Goal: Find specific page/section: Find specific page/section

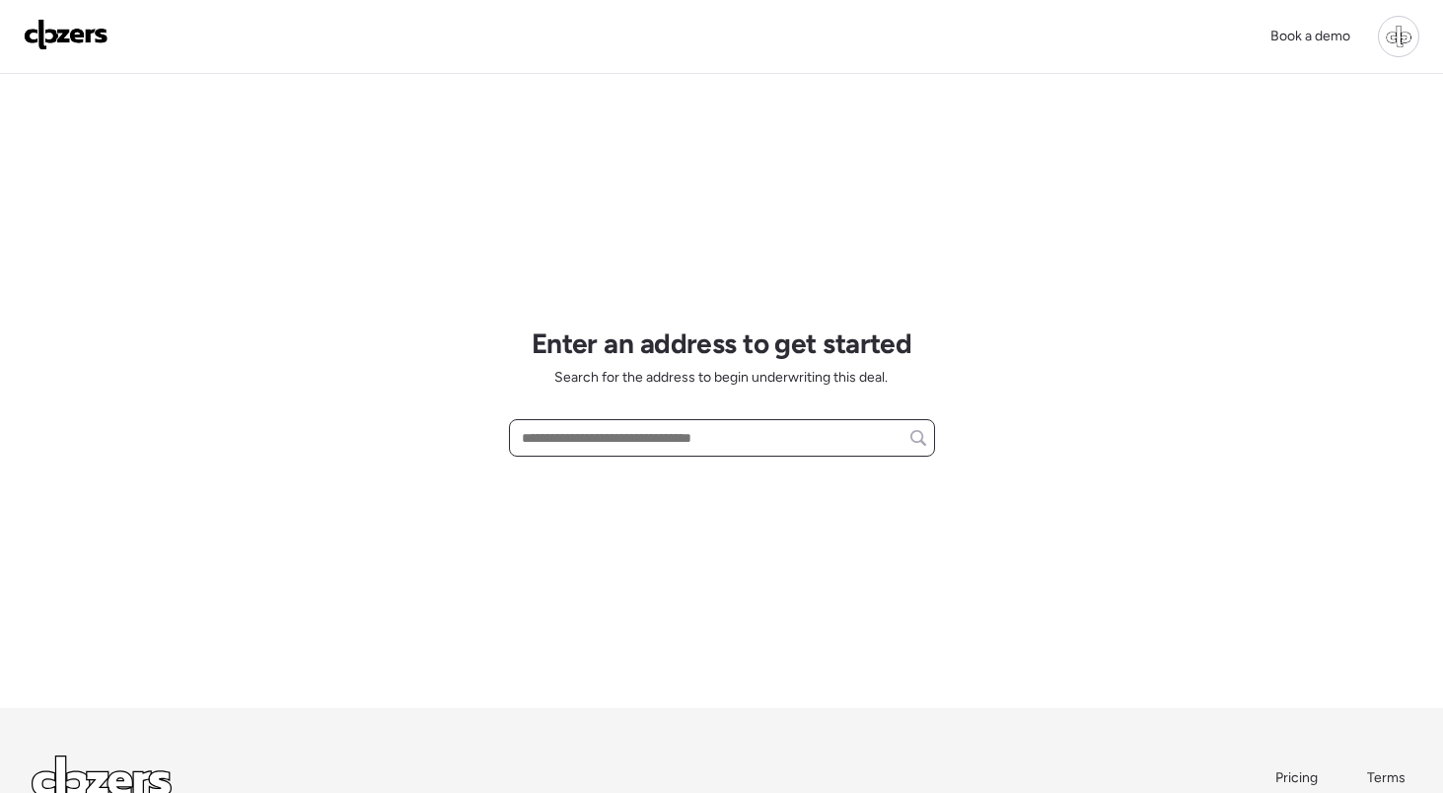
click at [617, 435] on input "text" at bounding box center [722, 438] width 408 height 28
click at [1387, 35] on div at bounding box center [1398, 36] width 41 height 41
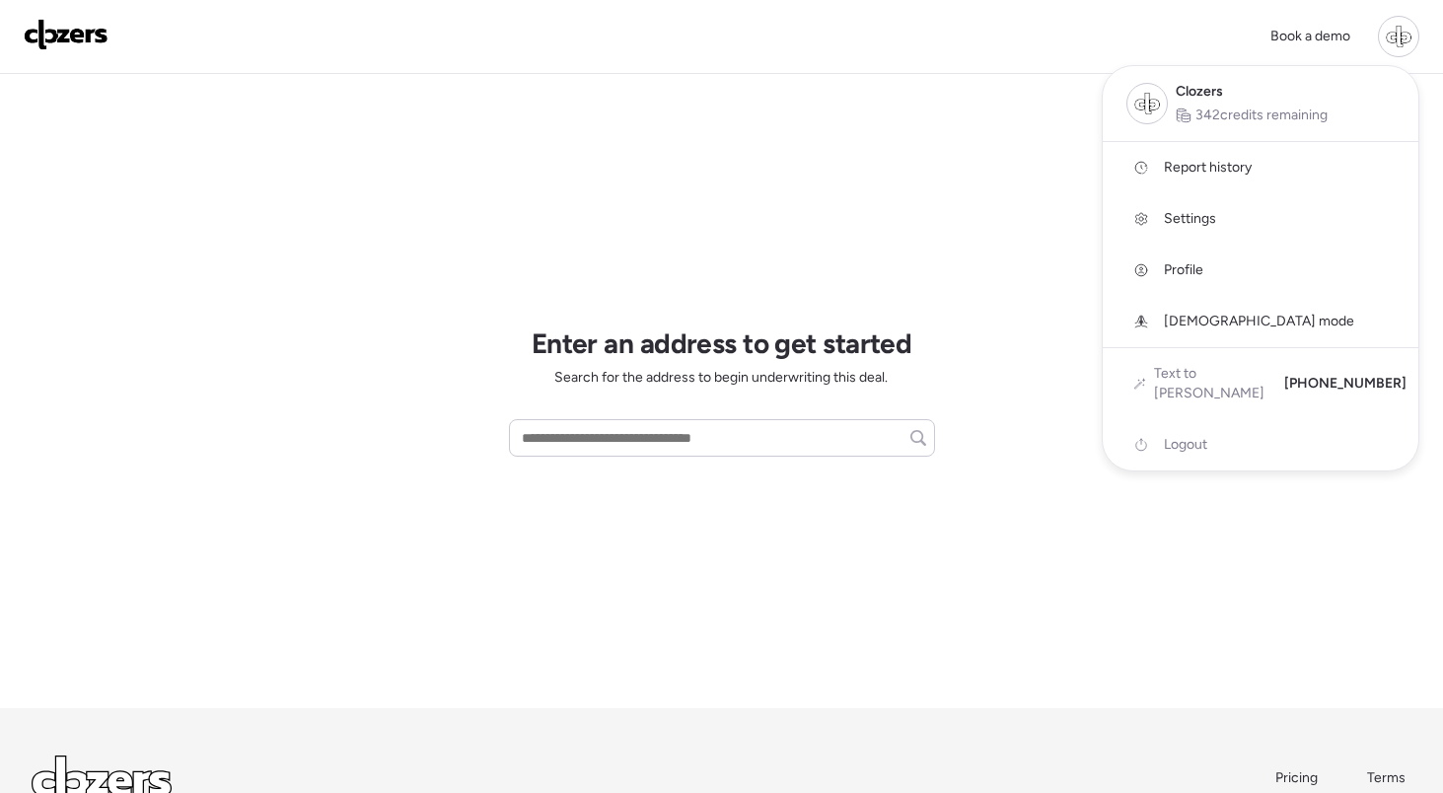
click at [1230, 177] on span "Report history" at bounding box center [1208, 168] width 88 height 20
click at [689, 419] on div at bounding box center [721, 341] width 1443 height 793
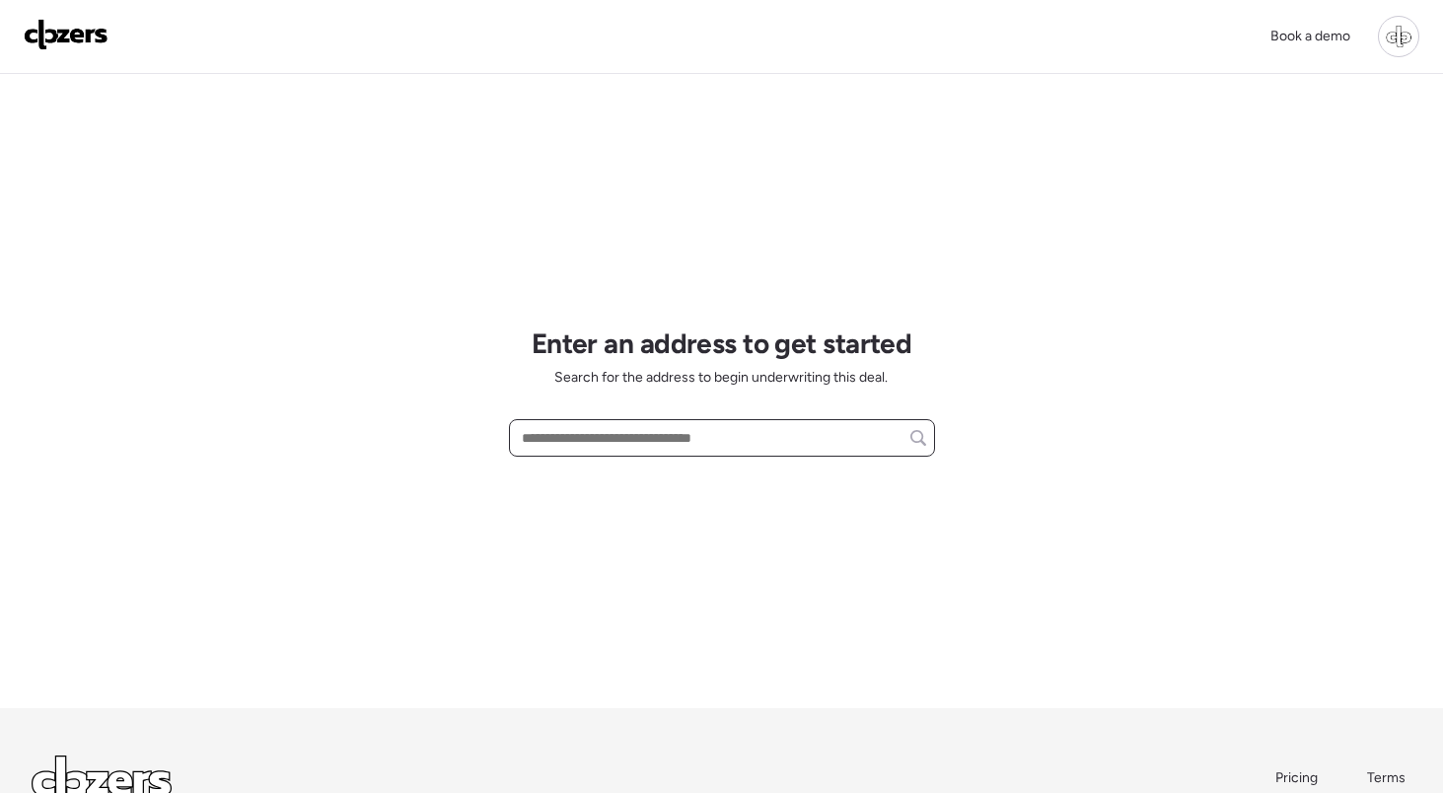
click at [684, 429] on input "text" at bounding box center [722, 438] width 408 height 28
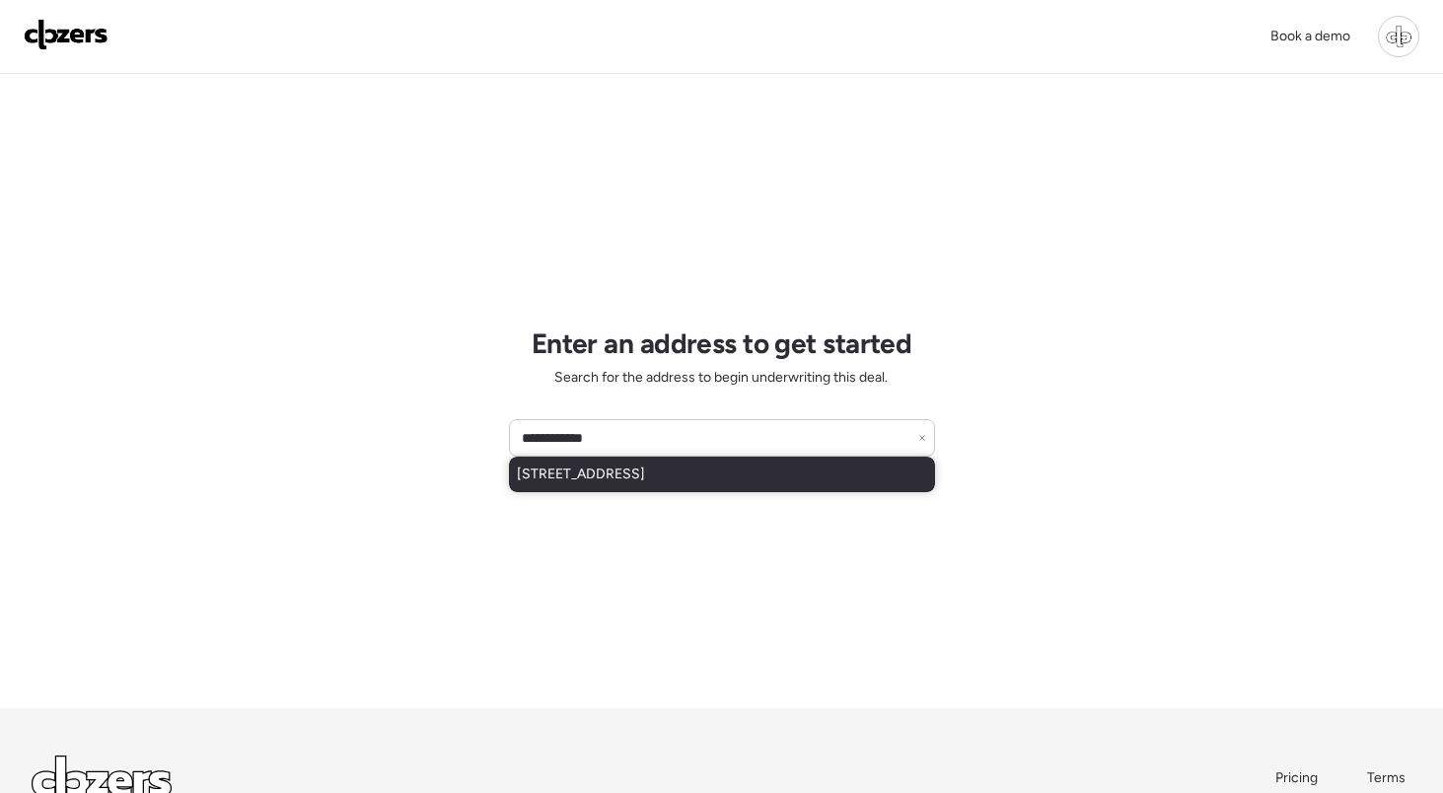
click at [645, 472] on span "[STREET_ADDRESS]" at bounding box center [581, 474] width 128 height 20
type input "**********"
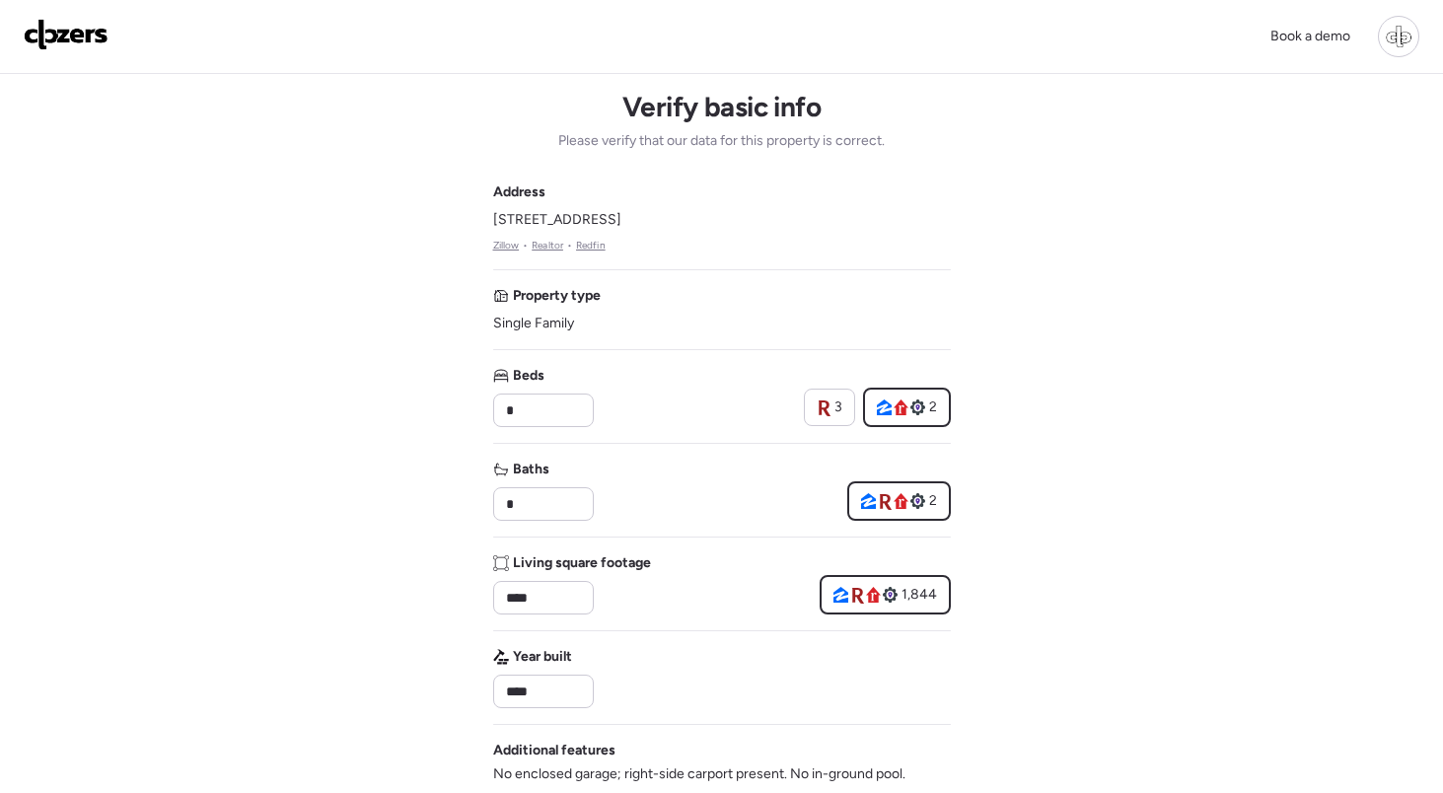
click at [593, 248] on link "Redfin" at bounding box center [591, 246] width 30 height 16
click at [539, 245] on link "Realtor" at bounding box center [548, 246] width 32 height 16
click at [495, 245] on link "Zillow" at bounding box center [506, 246] width 27 height 16
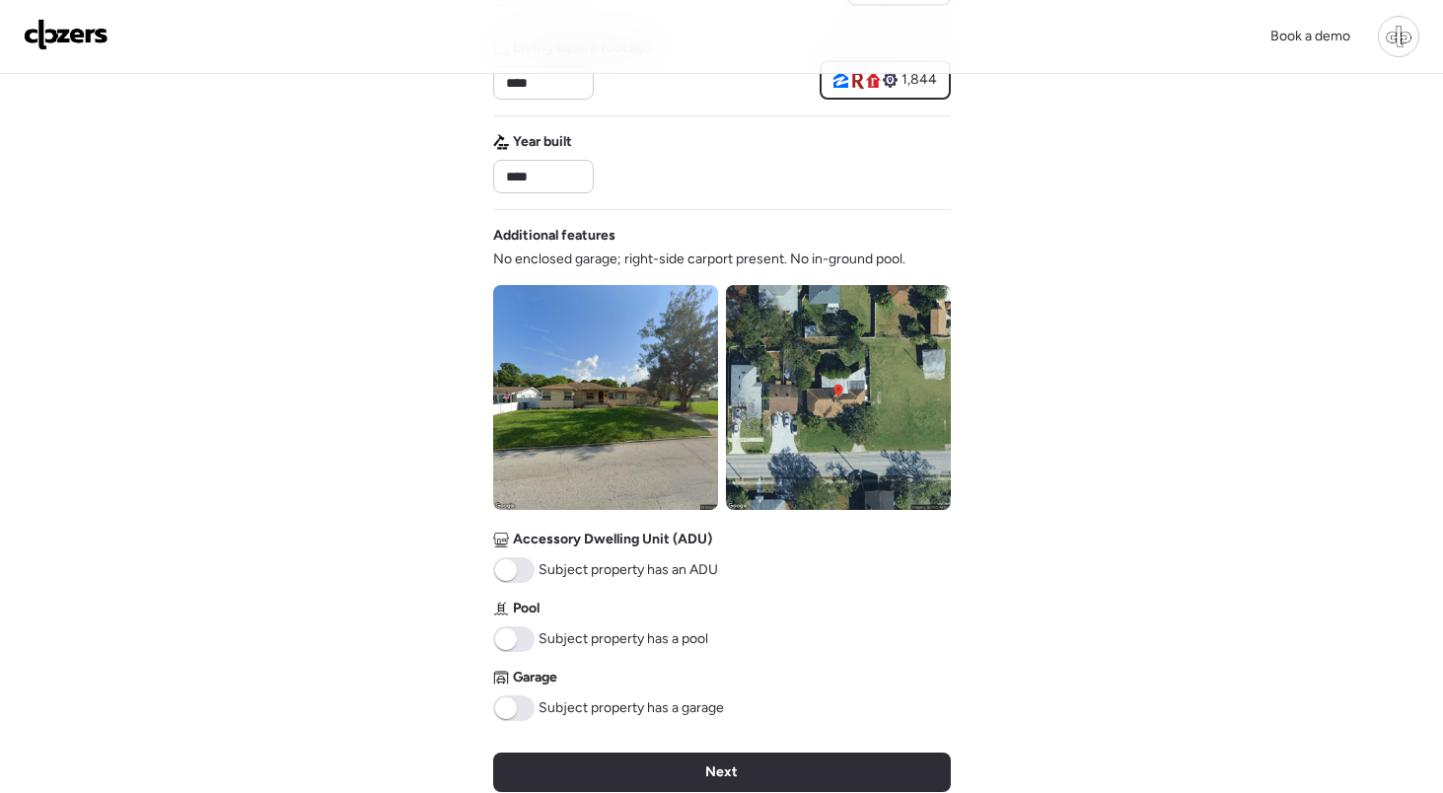
scroll to position [549, 0]
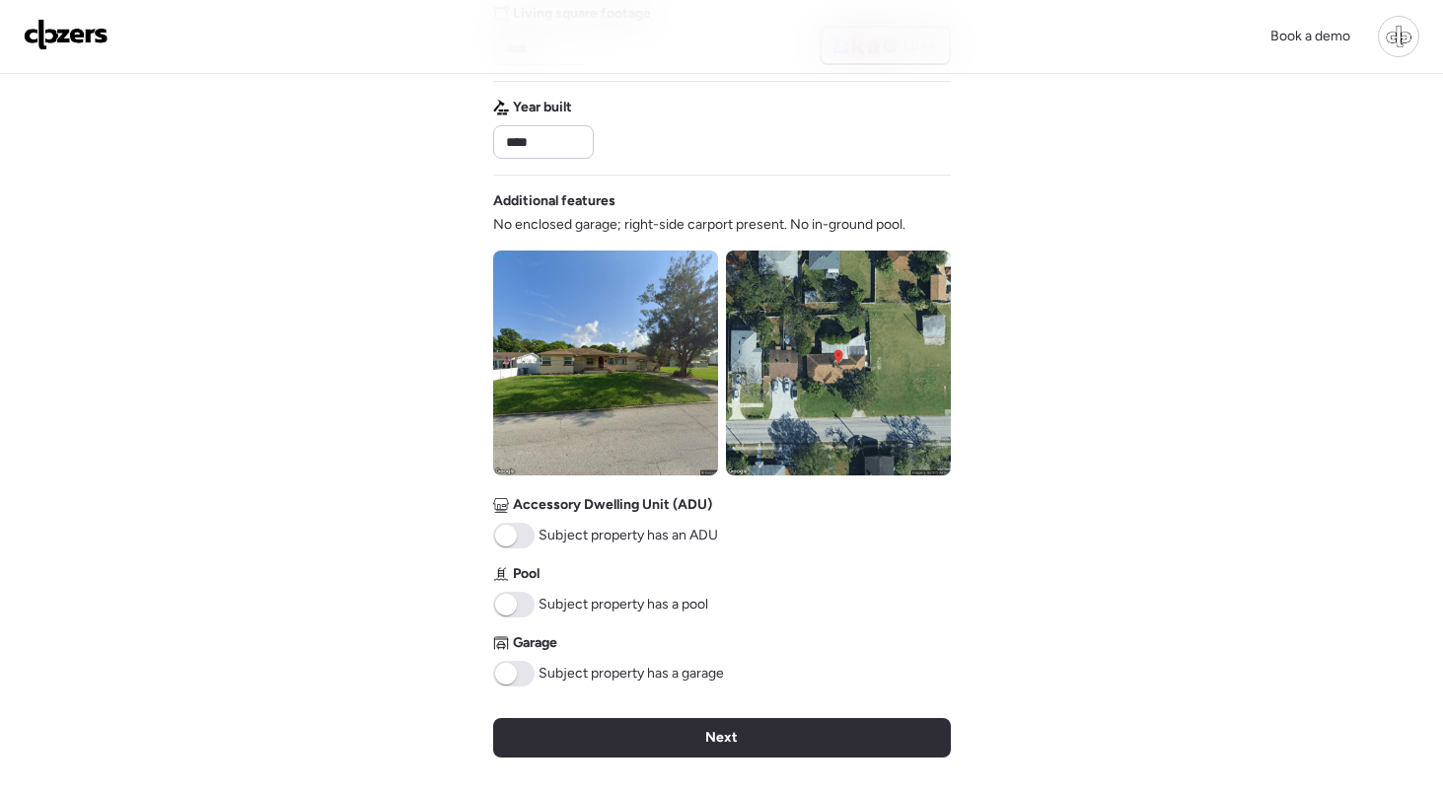
click at [619, 343] on img at bounding box center [605, 362] width 225 height 225
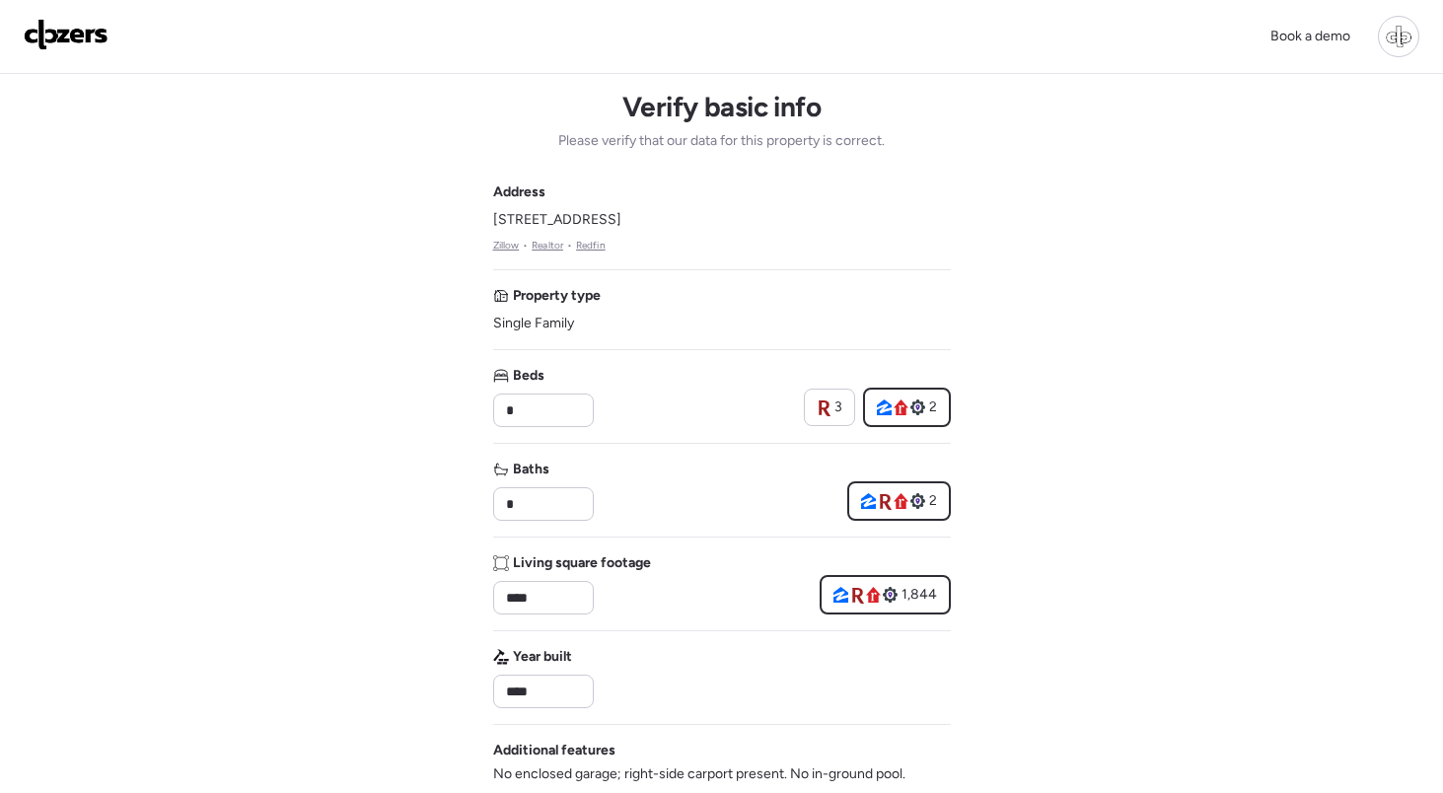
scroll to position [0, 0]
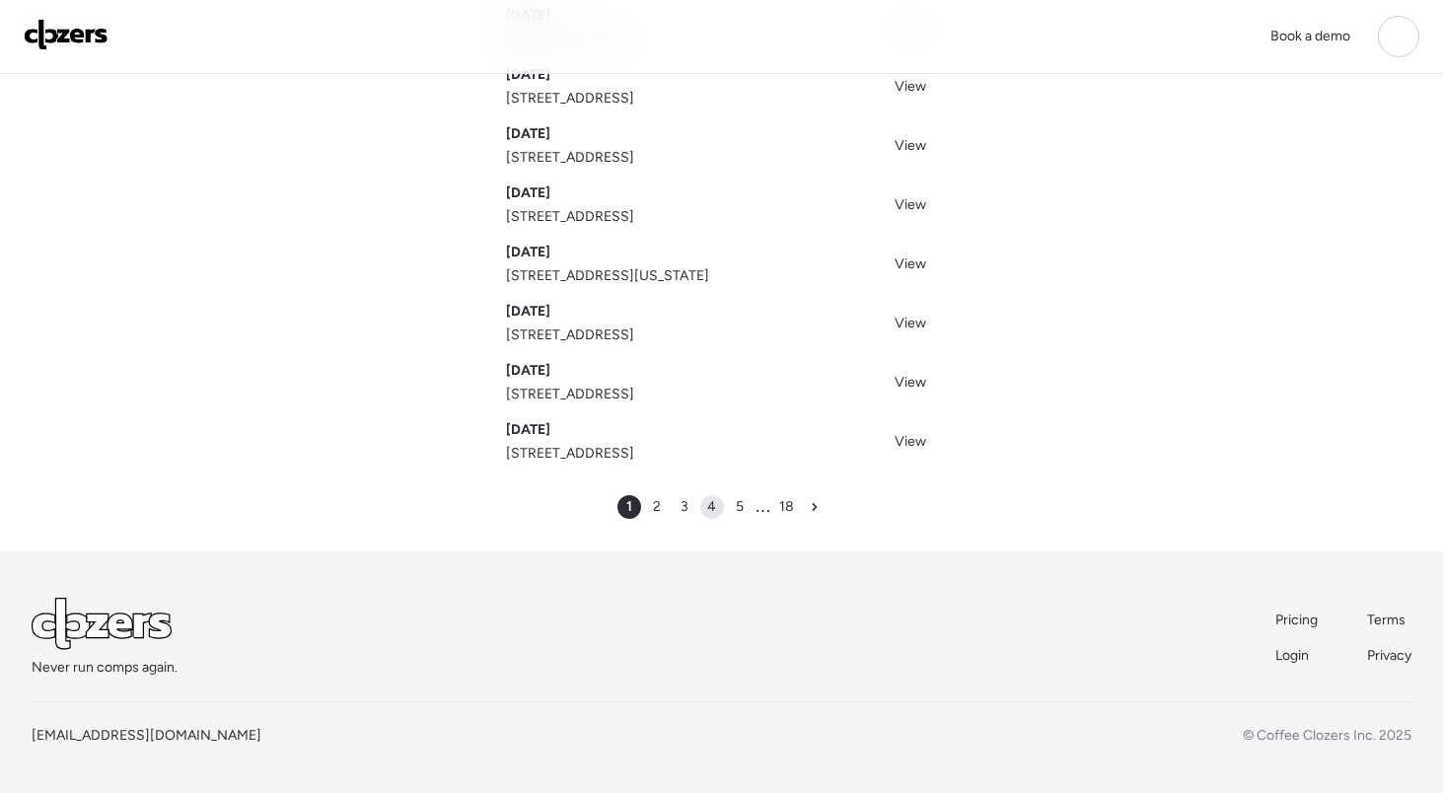
scroll to position [308, 0]
click at [713, 502] on span "4" at bounding box center [711, 507] width 9 height 20
